Goal: Task Accomplishment & Management: Manage account settings

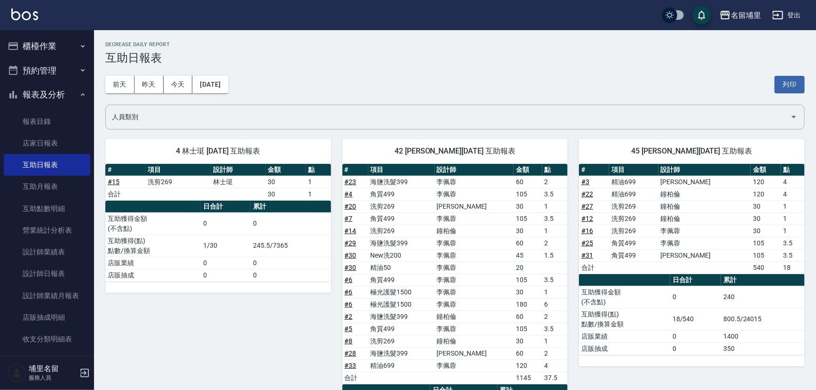
scroll to position [33, 0]
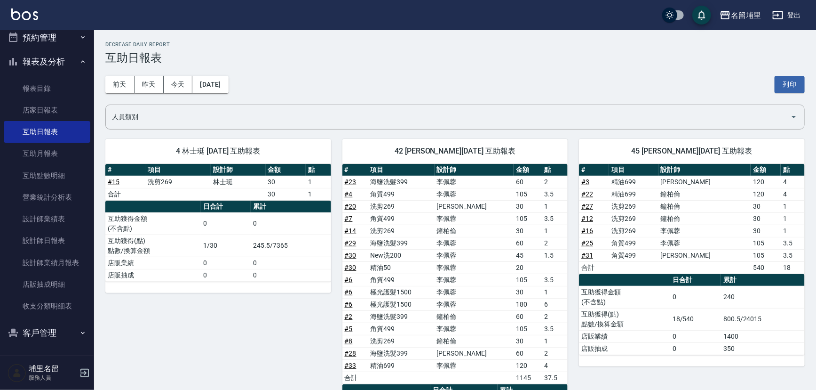
click at [50, 57] on button "報表及分析" at bounding box center [47, 61] width 87 height 24
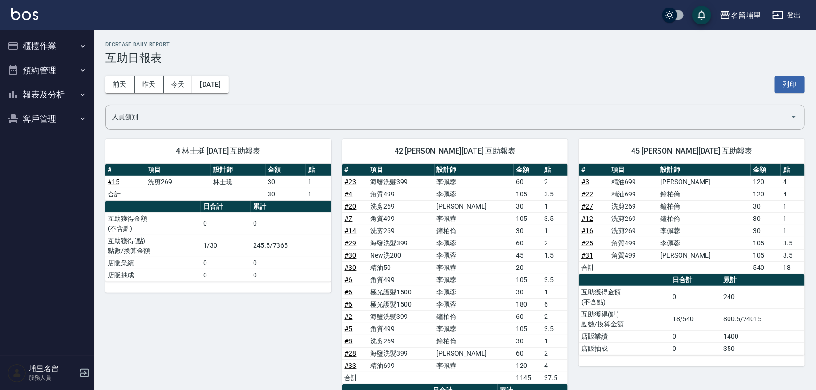
scroll to position [0, 0]
click at [49, 42] on button "櫃檯作業" at bounding box center [47, 46] width 87 height 24
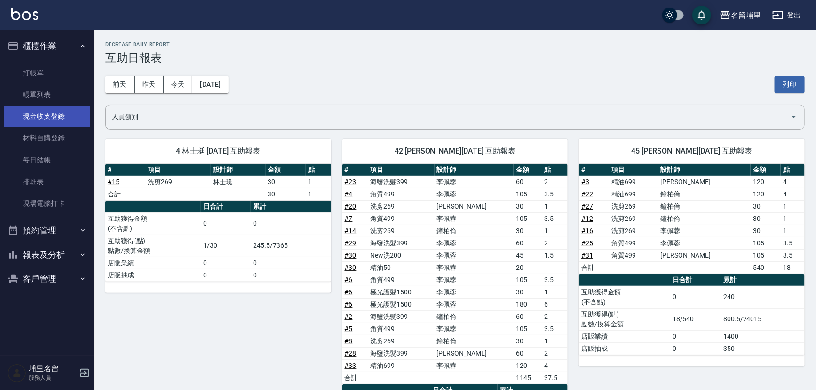
click at [53, 110] on link "現金收支登錄" at bounding box center [47, 116] width 87 height 22
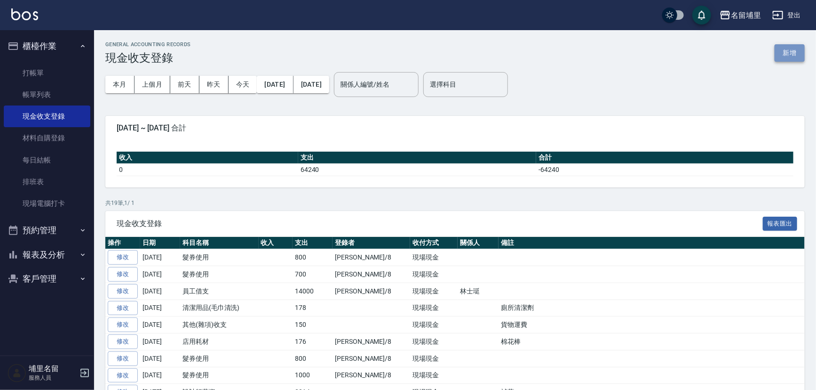
click at [795, 53] on button "新增" at bounding box center [790, 52] width 30 height 17
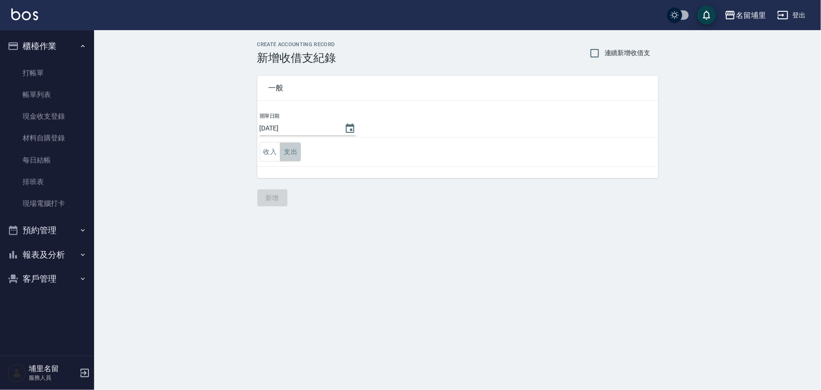
click at [294, 149] on button "支出" at bounding box center [290, 151] width 21 height 19
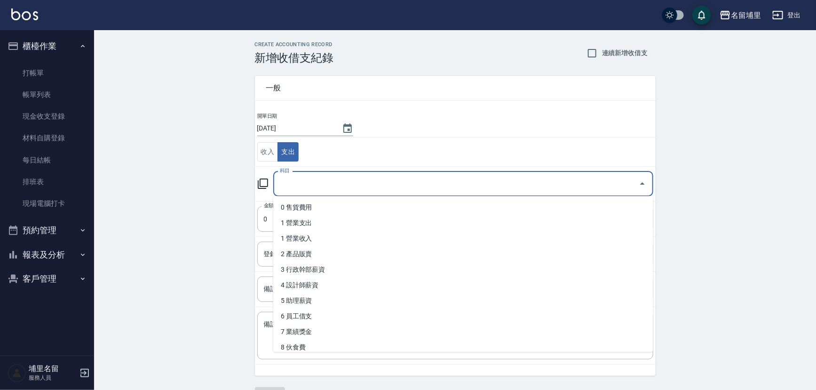
click at [334, 180] on input "科目" at bounding box center [457, 183] width 358 height 16
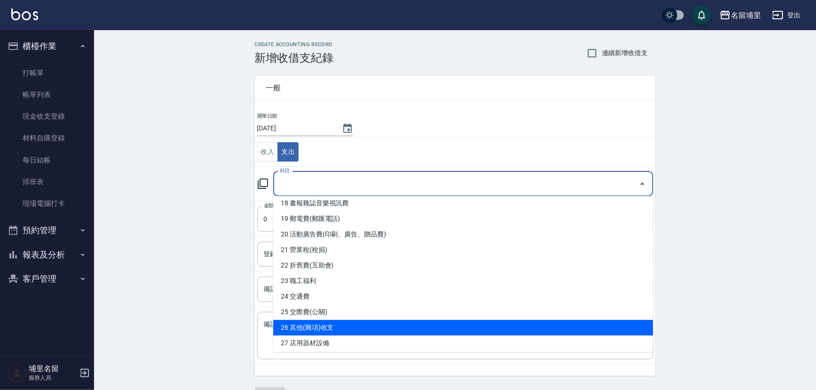
click at [331, 330] on li "26 其他(雜項)收支" at bounding box center [463, 327] width 380 height 16
type input "26 其他(雜項)收支"
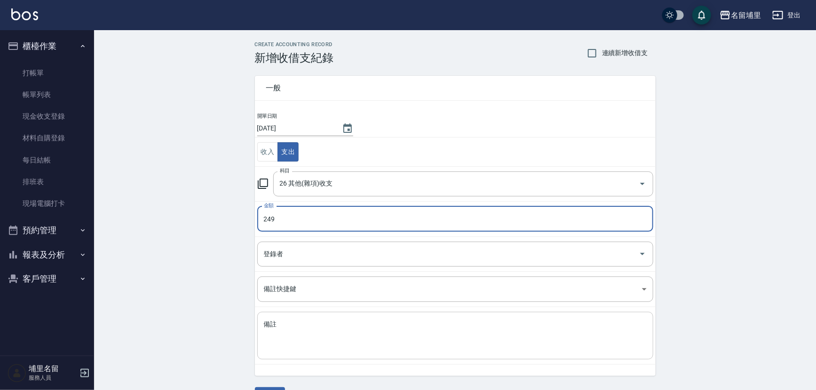
type input "249"
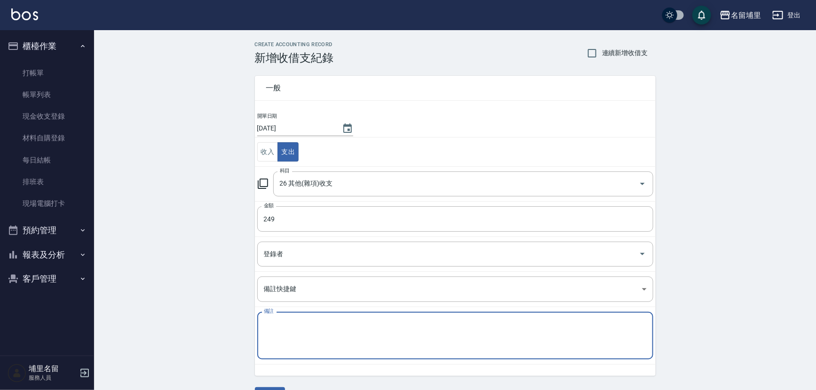
click at [334, 337] on textarea "備註" at bounding box center [455, 335] width 383 height 32
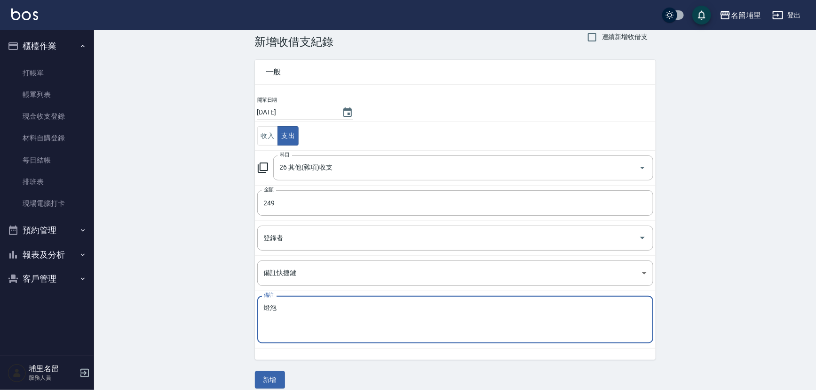
scroll to position [25, 0]
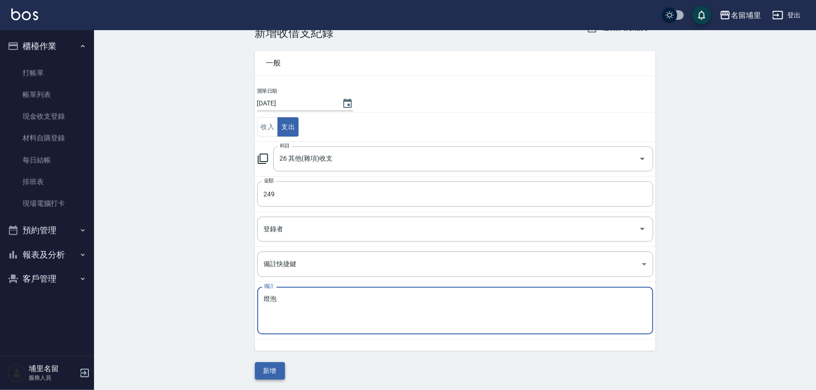
type textarea "燈泡"
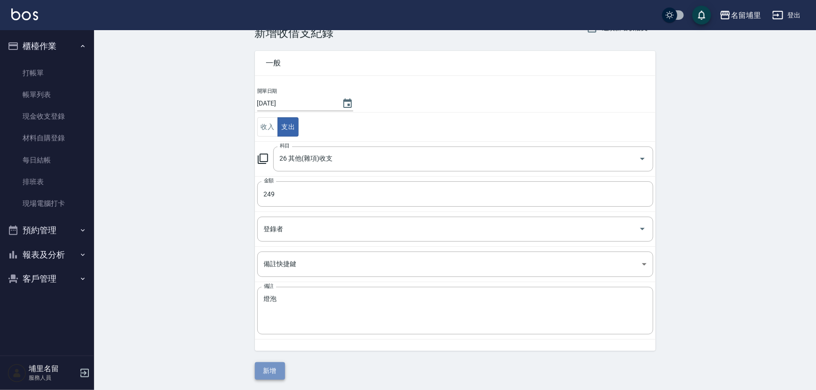
click at [276, 364] on button "新增" at bounding box center [270, 370] width 30 height 17
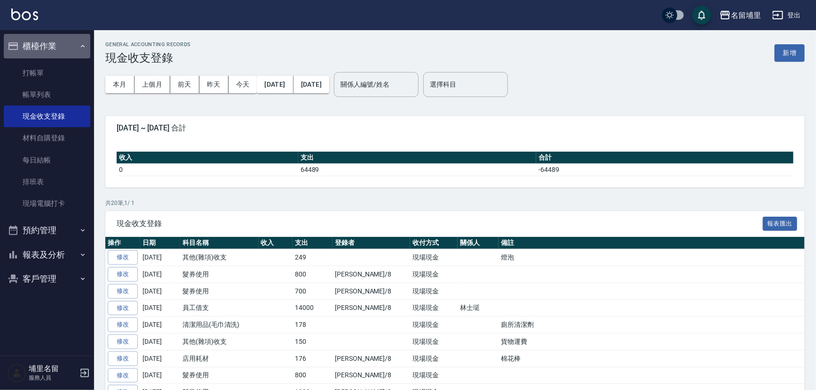
click at [62, 44] on button "櫃檯作業" at bounding box center [47, 46] width 87 height 24
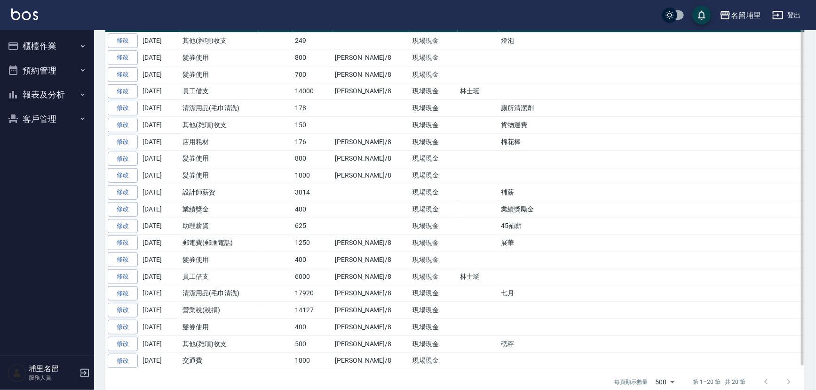
scroll to position [229, 0]
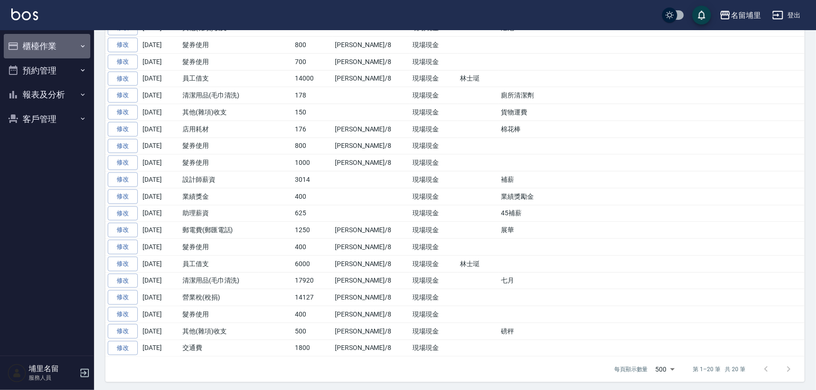
click at [64, 39] on button "櫃檯作業" at bounding box center [47, 46] width 87 height 24
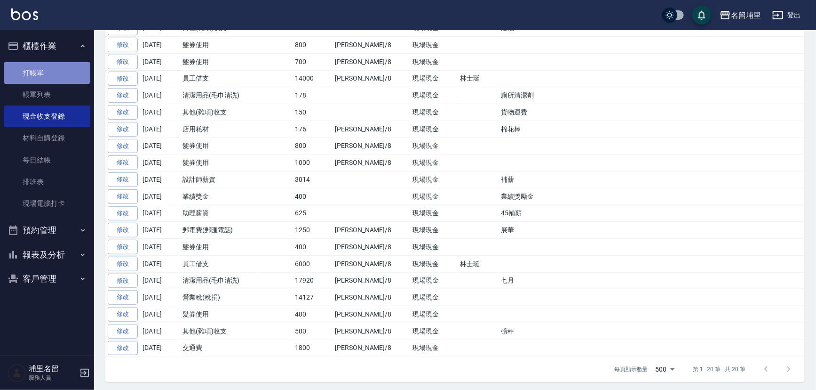
click at [71, 70] on link "打帳單" at bounding box center [47, 73] width 87 height 22
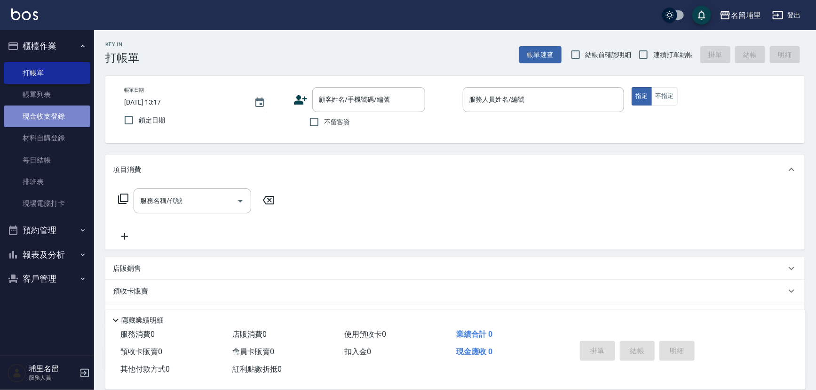
click at [41, 110] on link "現金收支登錄" at bounding box center [47, 116] width 87 height 22
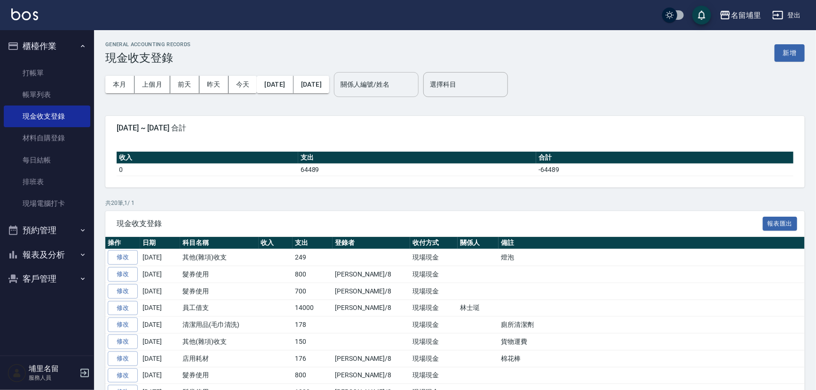
click at [400, 92] on input "關係人編號/姓名" at bounding box center [376, 84] width 76 height 16
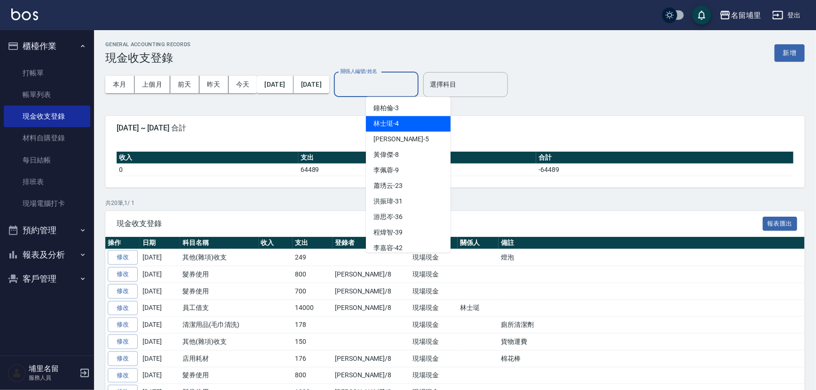
click at [400, 119] on div "林士珽 -4" at bounding box center [408, 124] width 85 height 16
type input "林士珽-4"
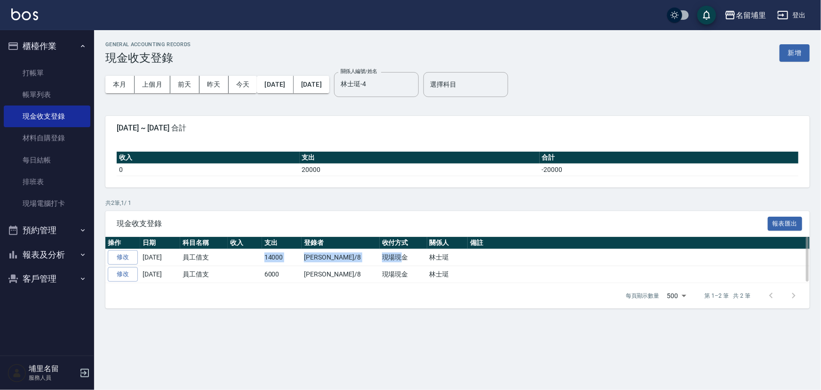
drag, startPoint x: 259, startPoint y: 256, endPoint x: 372, endPoint y: 262, distance: 112.6
click at [372, 262] on tr "修改 [DATE] 員工借支 14000 [PERSON_NAME]/8 現場現金 林士珽" at bounding box center [457, 257] width 704 height 17
click at [380, 262] on td "現場現金" at bounding box center [404, 257] width 48 height 17
